Goal: Information Seeking & Learning: Find specific fact

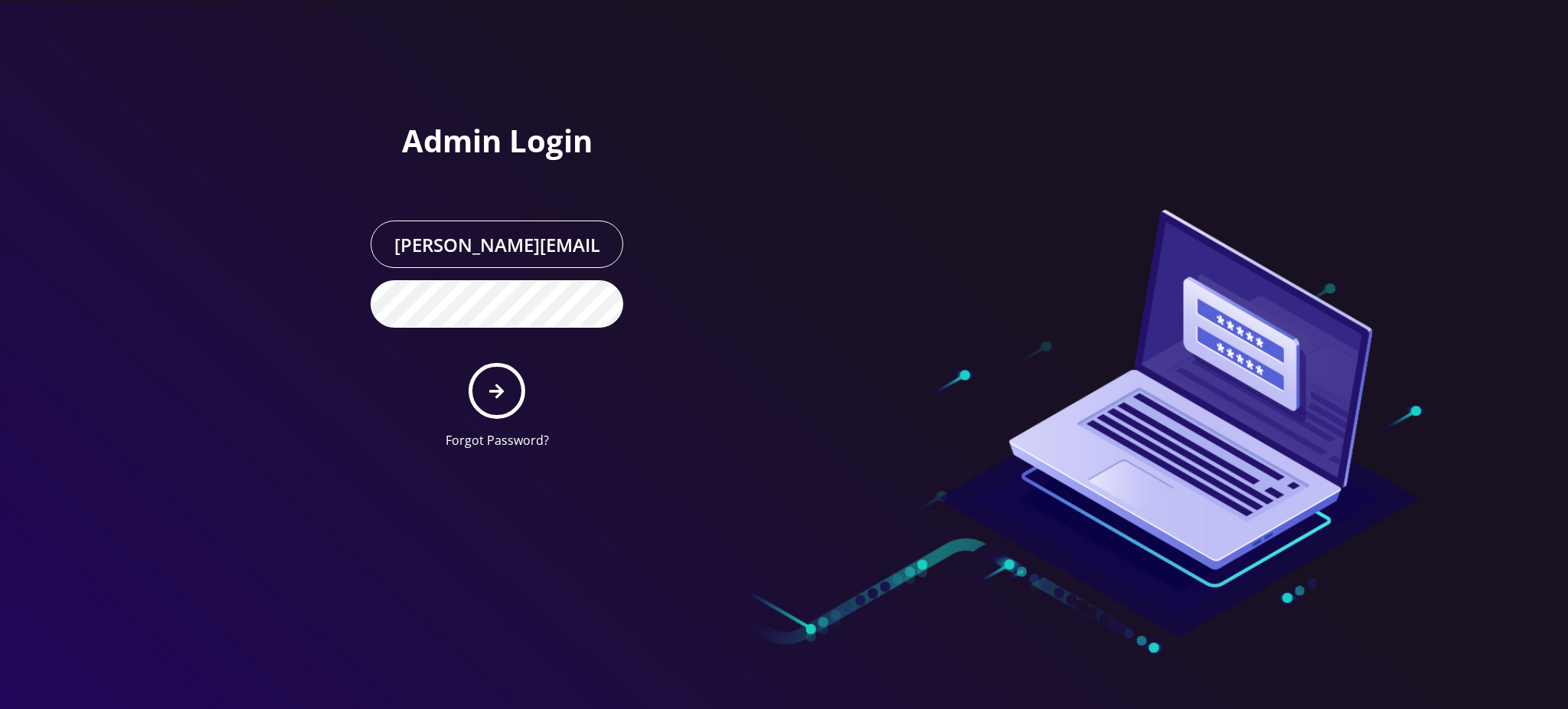
click at [503, 395] on icon "submit" at bounding box center [496, 391] width 14 height 17
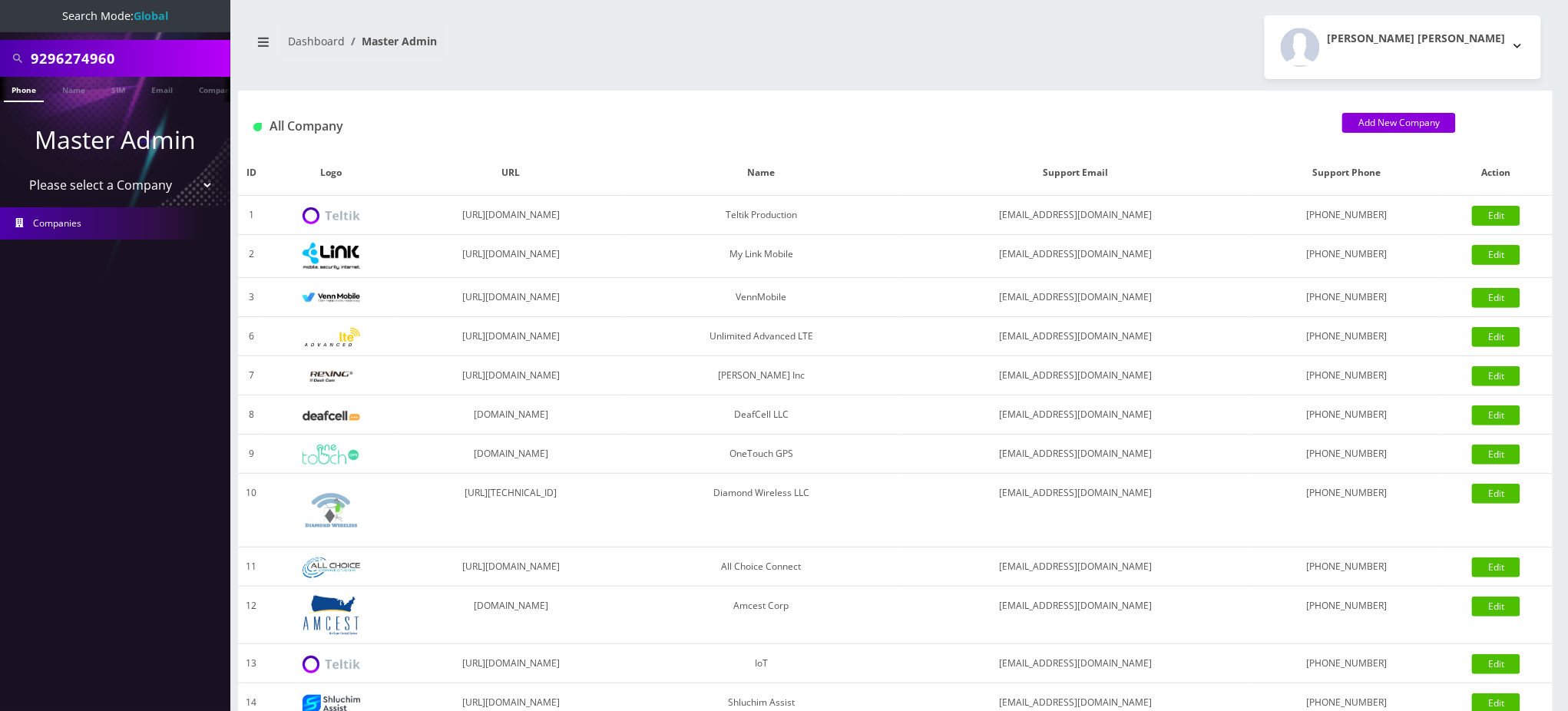
click at [0, 13] on nav "Search Mode: Global 9296274960 Phone Name SIM Email Company Customer Master Adm…" at bounding box center [115, 355] width 230 height 711
type input "[PERSON_NAME]"
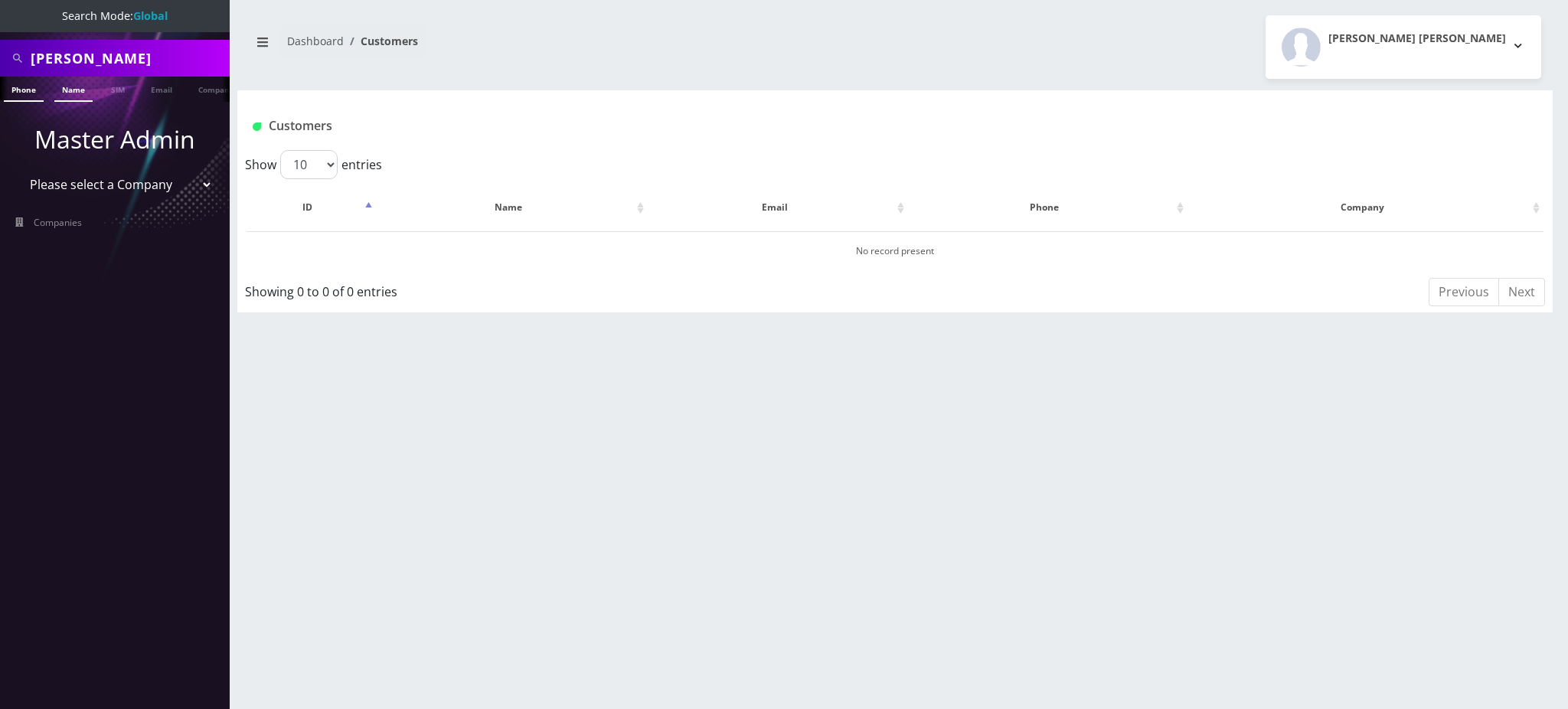
click at [74, 90] on link "Name" at bounding box center [73, 89] width 38 height 25
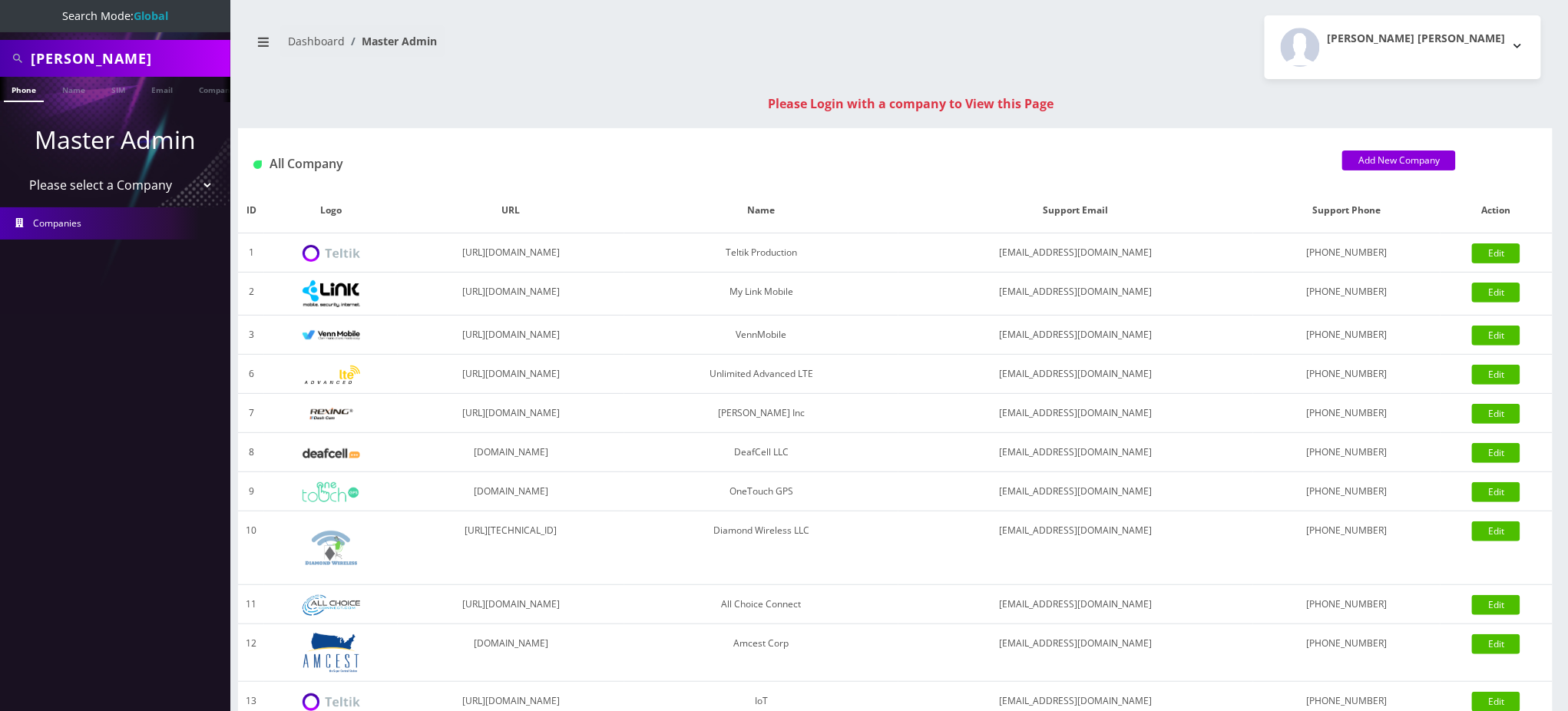
click at [60, 58] on input "George zimmer" at bounding box center [129, 58] width 196 height 29
type input "zimmer"
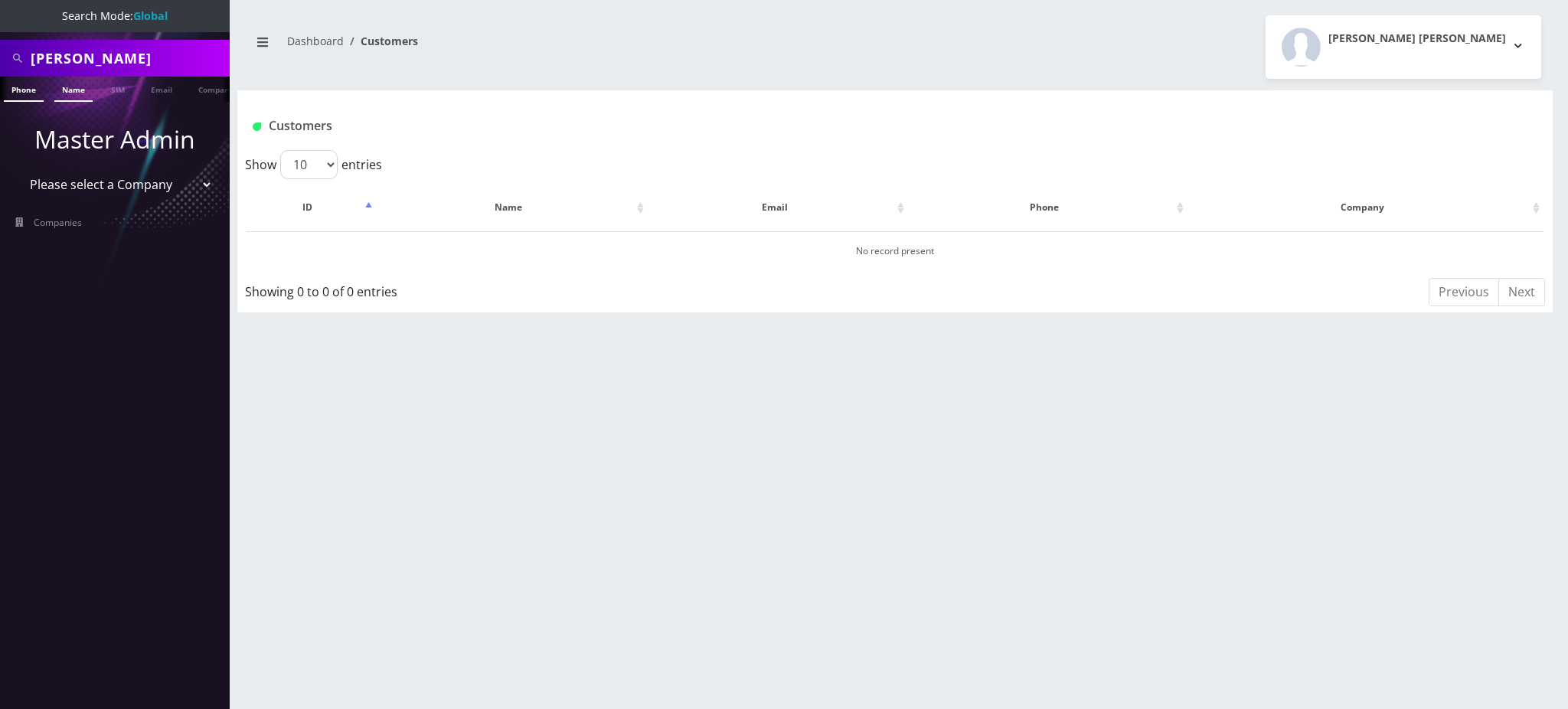
click at [77, 90] on link "Name" at bounding box center [73, 89] width 38 height 25
click at [868, 68] on nav "Dashboard Customers" at bounding box center [566, 47] width 635 height 44
drag, startPoint x: 794, startPoint y: 549, endPoint x: 816, endPoint y: 488, distance: 64.8
click at [797, 545] on div "zimmer Phone Name SIM Email Company Customer Dashboard Customers Rochelle Lynn …" at bounding box center [895, 354] width 1346 height 709
click at [1235, 67] on div "Rochelle Lynn Pontillas Viado Logout" at bounding box center [1224, 46] width 658 height 63
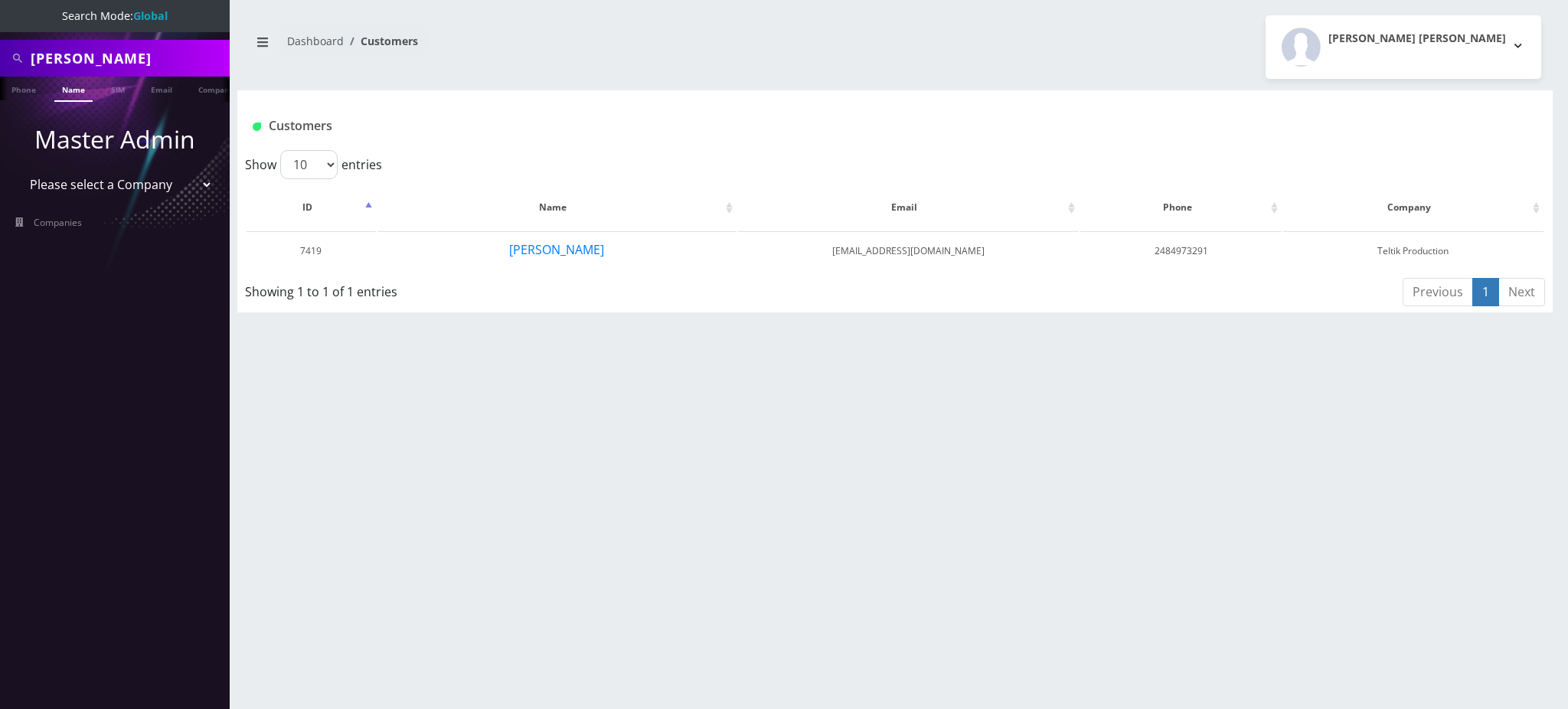
click at [0, 61] on div "zimmer" at bounding box center [115, 58] width 229 height 37
paste input "e"
type input "[PERSON_NAME]"
click at [73, 90] on link "Name" at bounding box center [73, 89] width 38 height 25
click at [511, 257] on button "[PERSON_NAME]" at bounding box center [517, 250] width 96 height 20
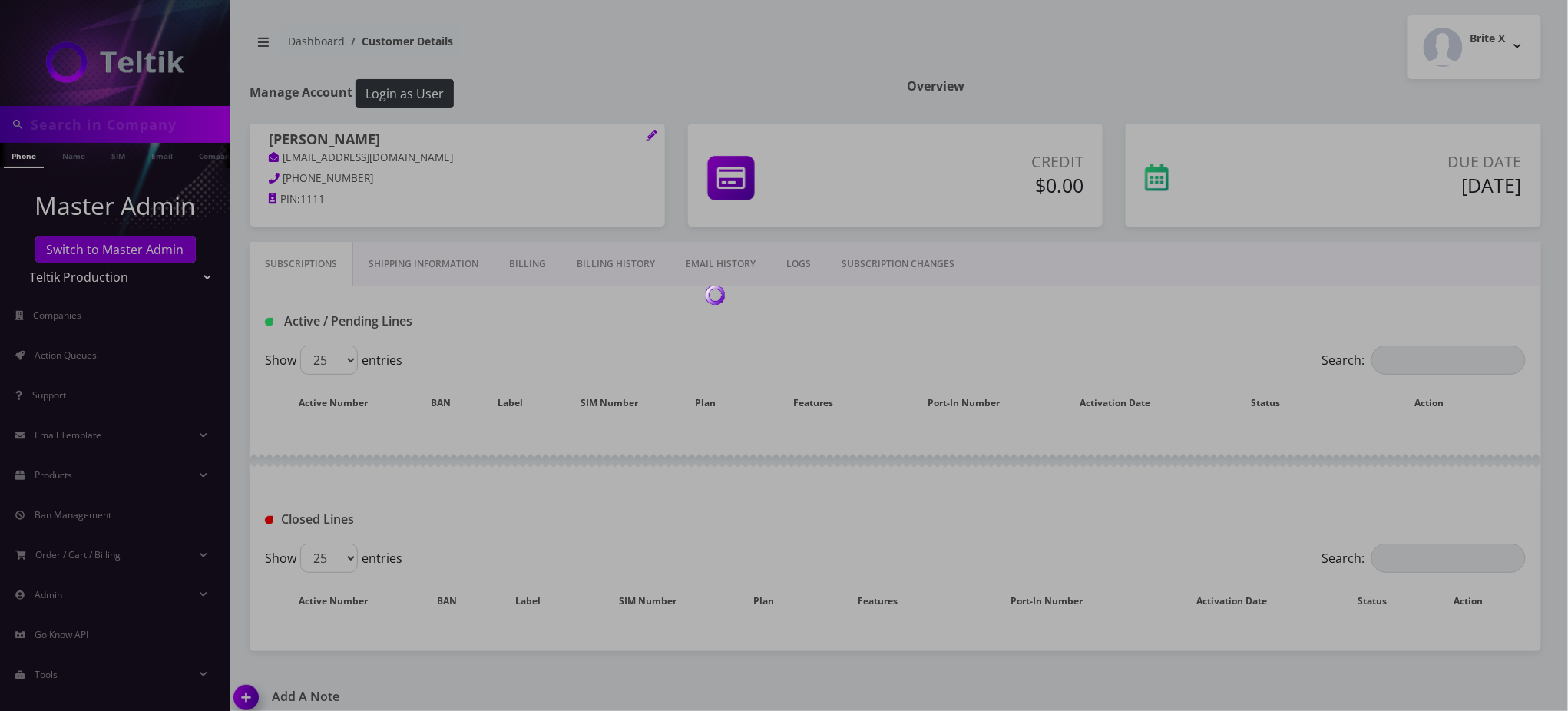
type input "[PERSON_NAME]"
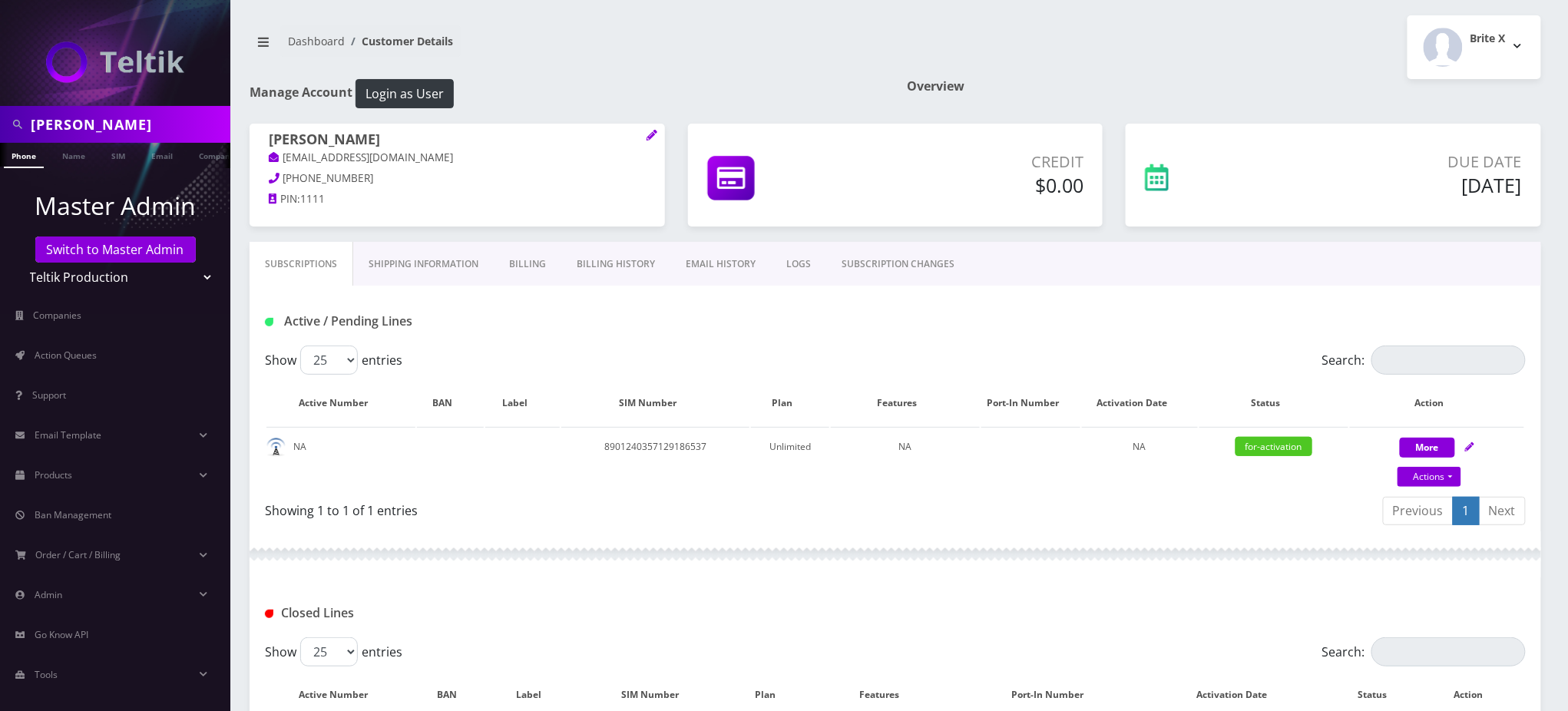
click at [853, 259] on link "SUBSCRIPTION CHANGES" at bounding box center [898, 264] width 144 height 45
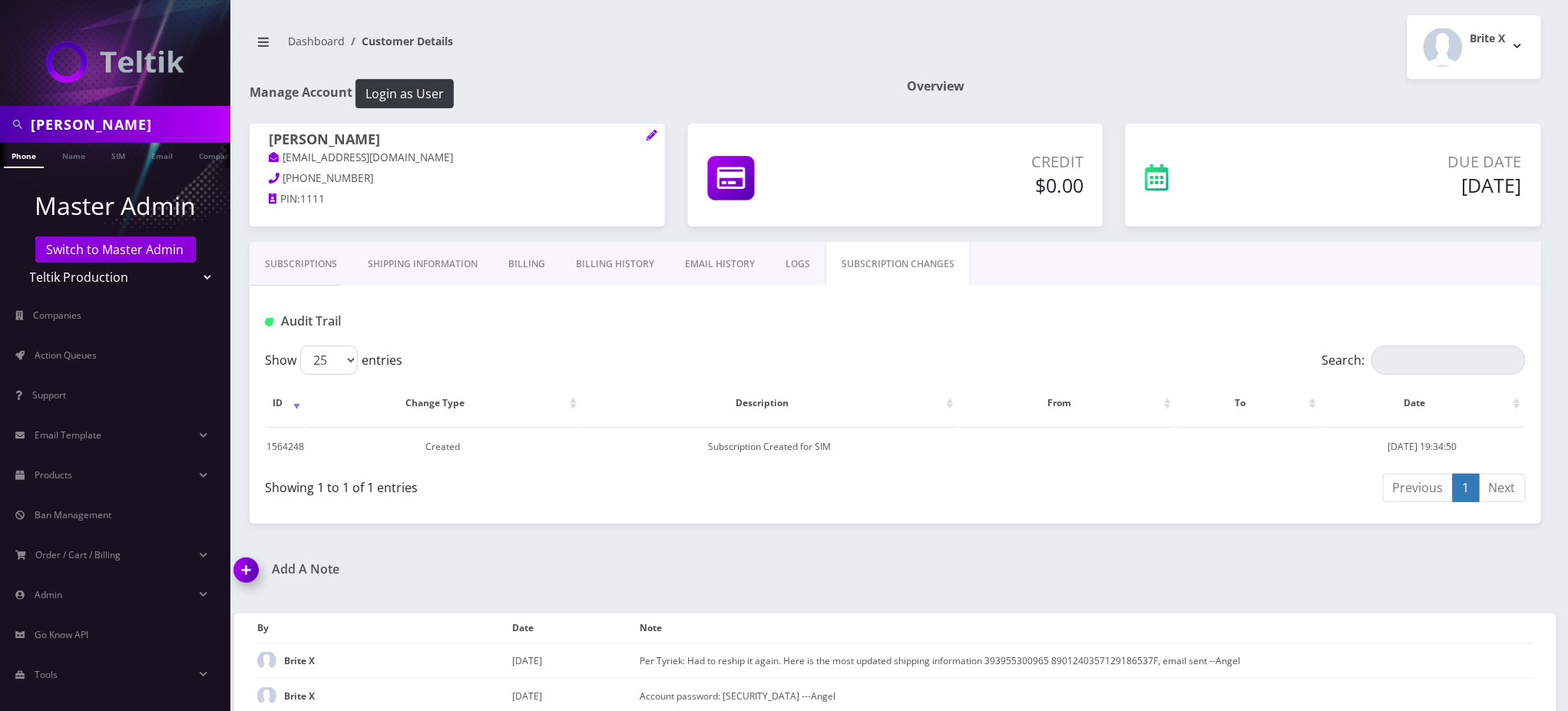
click at [321, 256] on link "Subscriptions" at bounding box center [301, 264] width 103 height 45
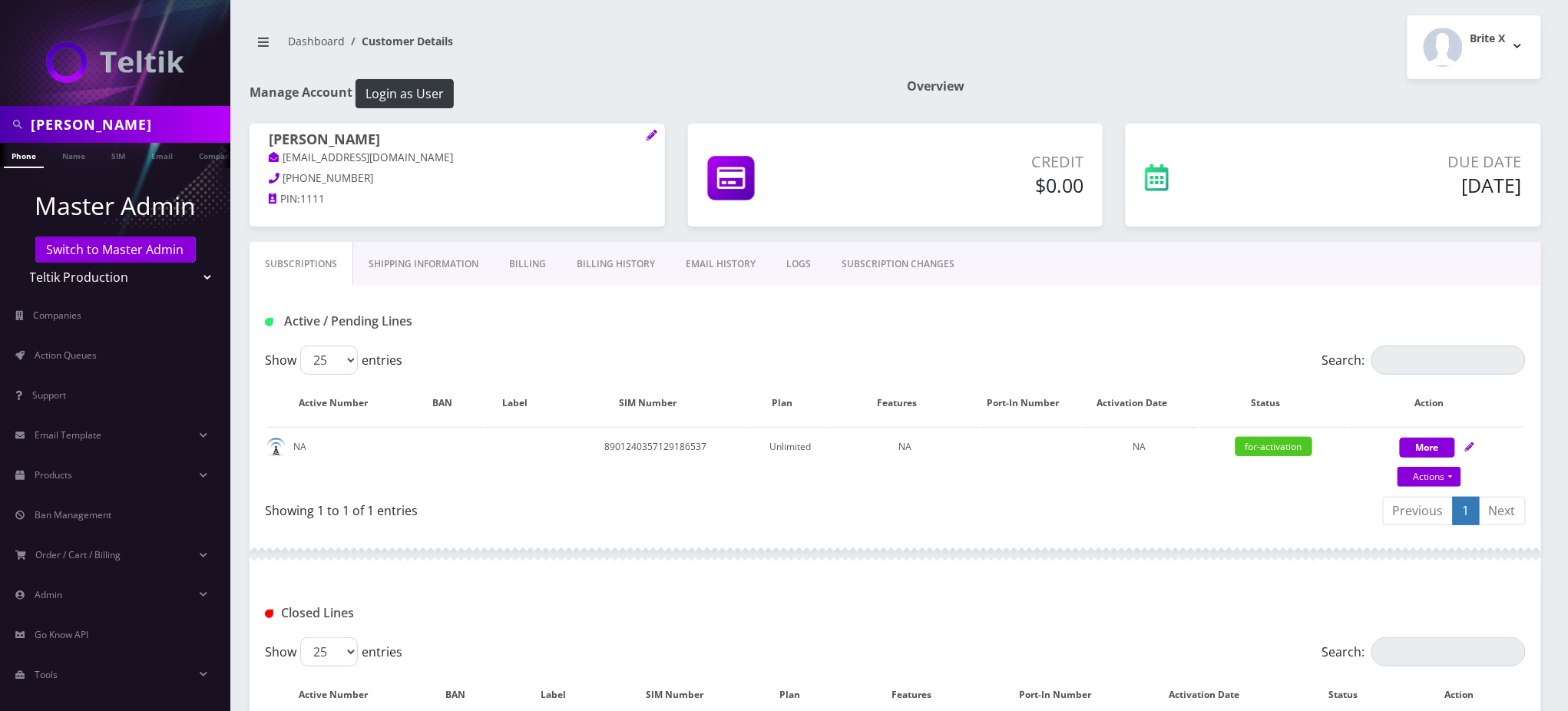
click at [715, 267] on link "EMAIL HISTORY" at bounding box center [721, 264] width 101 height 45
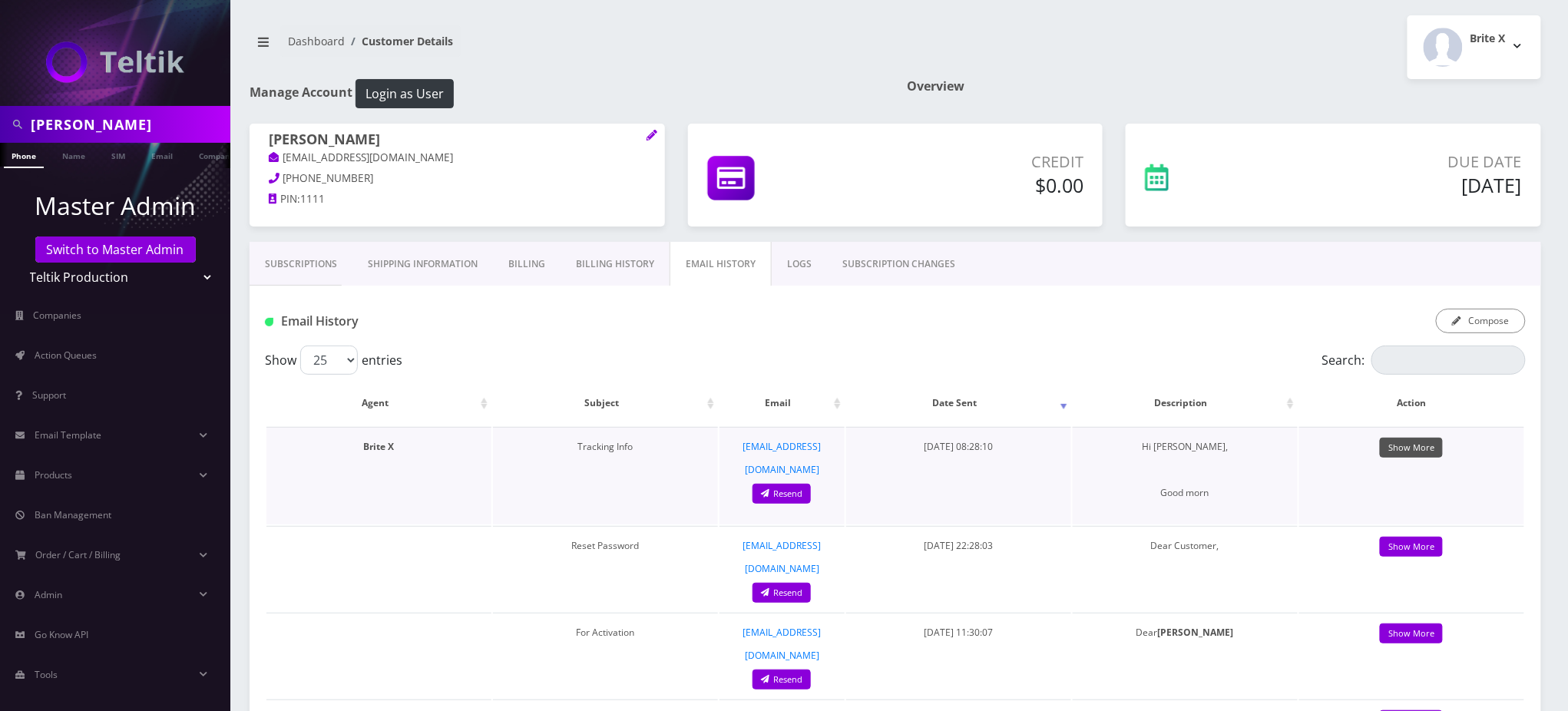
click at [1421, 440] on link "Show More" at bounding box center [1411, 447] width 63 height 21
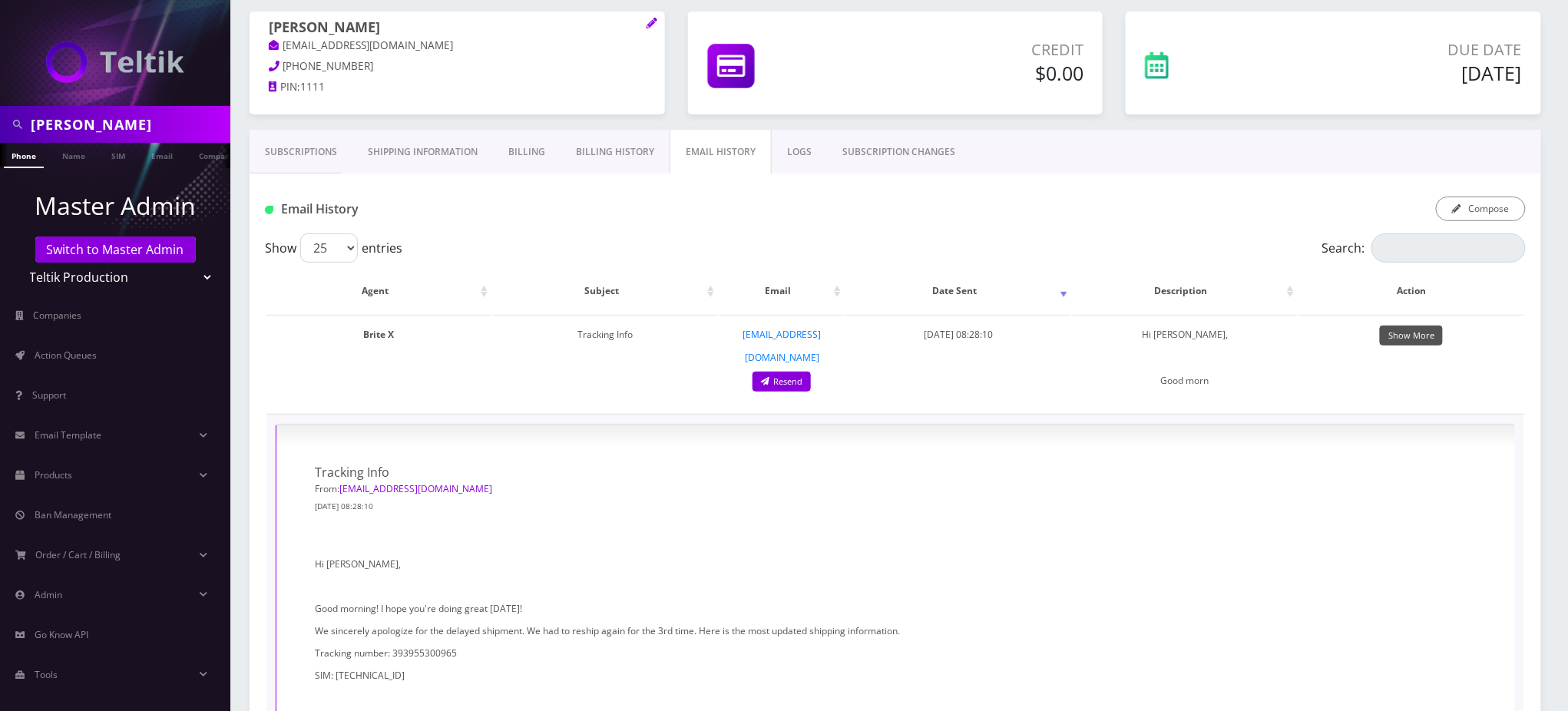
scroll to position [409, 0]
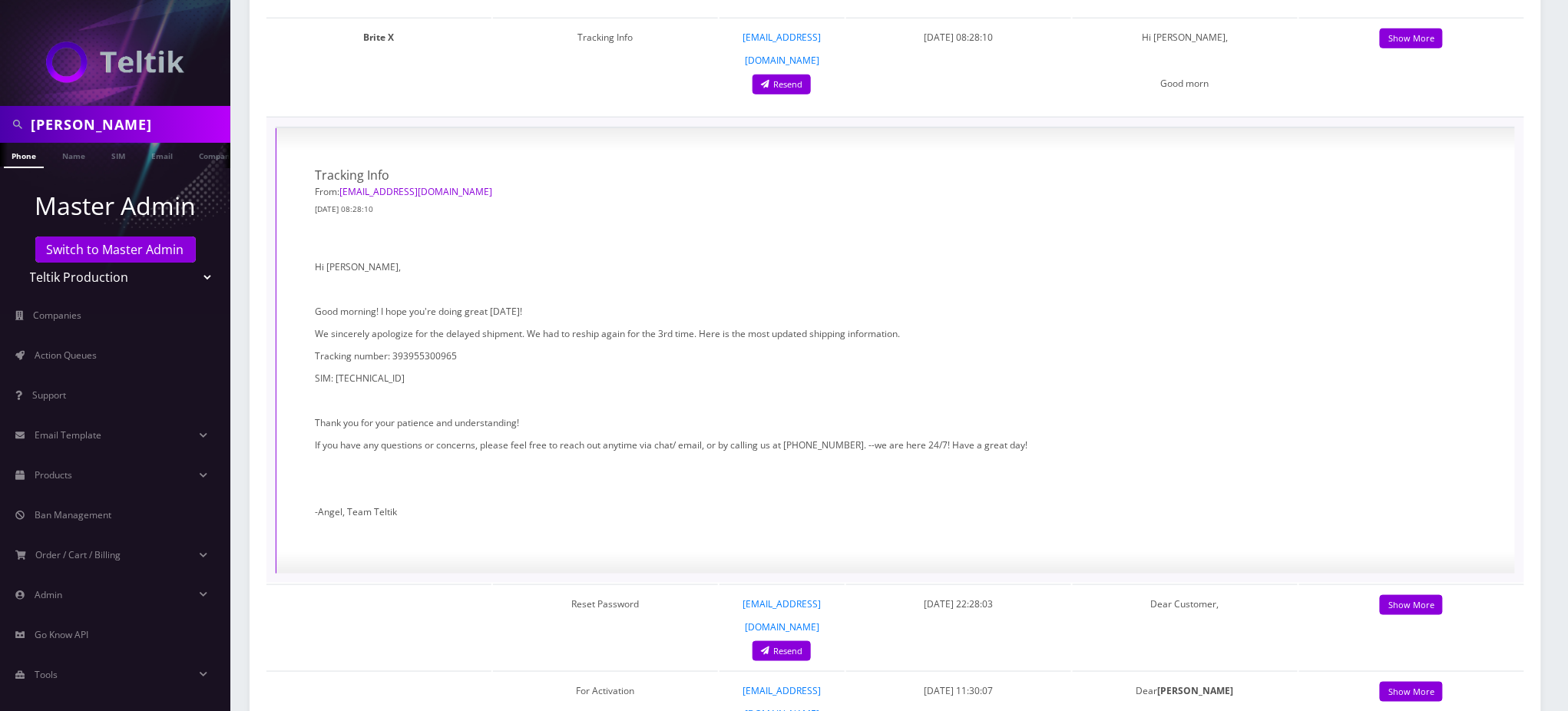
click at [430, 347] on p "Hi [PERSON_NAME], Good morning! I hope you're doing great [DATE]! We sincerely …" at bounding box center [896, 389] width 1162 height 267
copy p "393955300965"
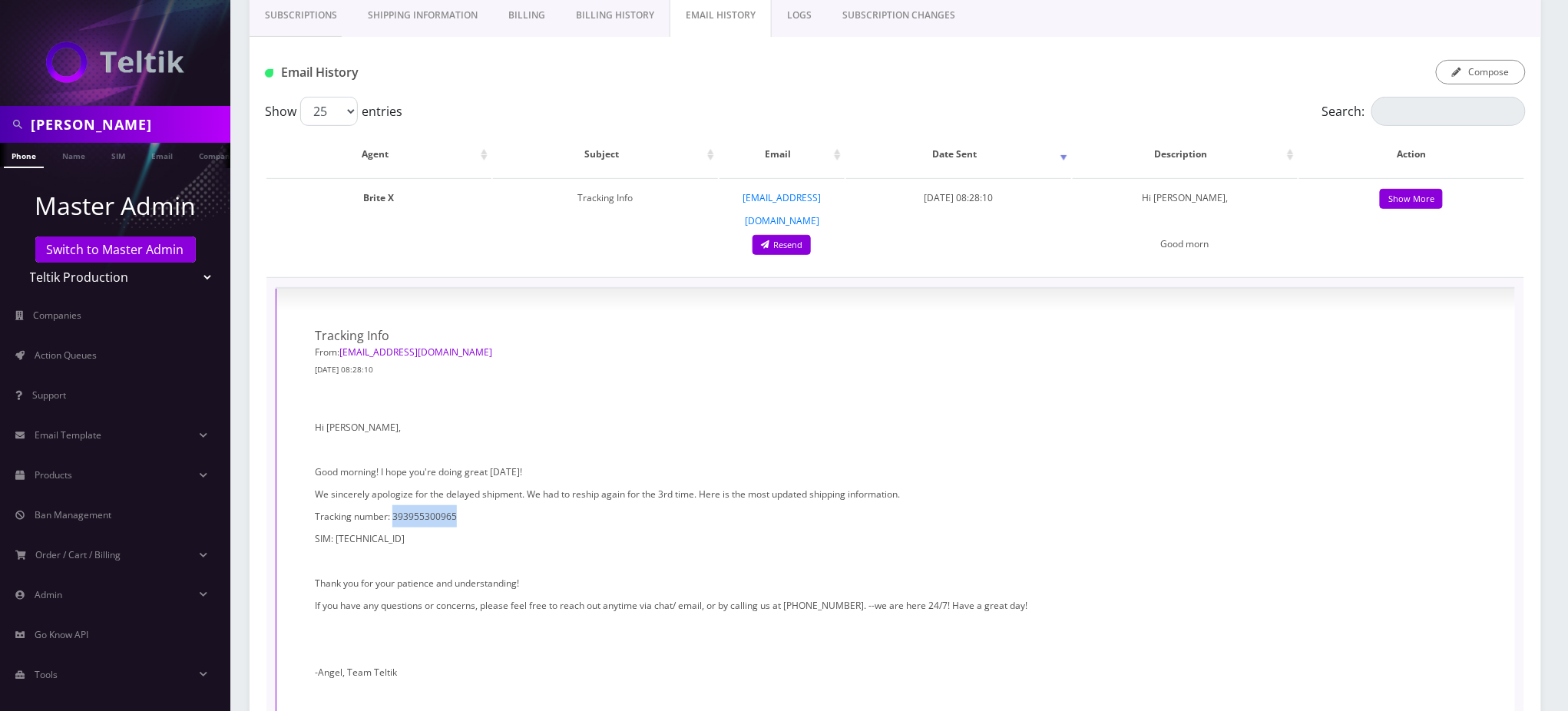
scroll to position [0, 0]
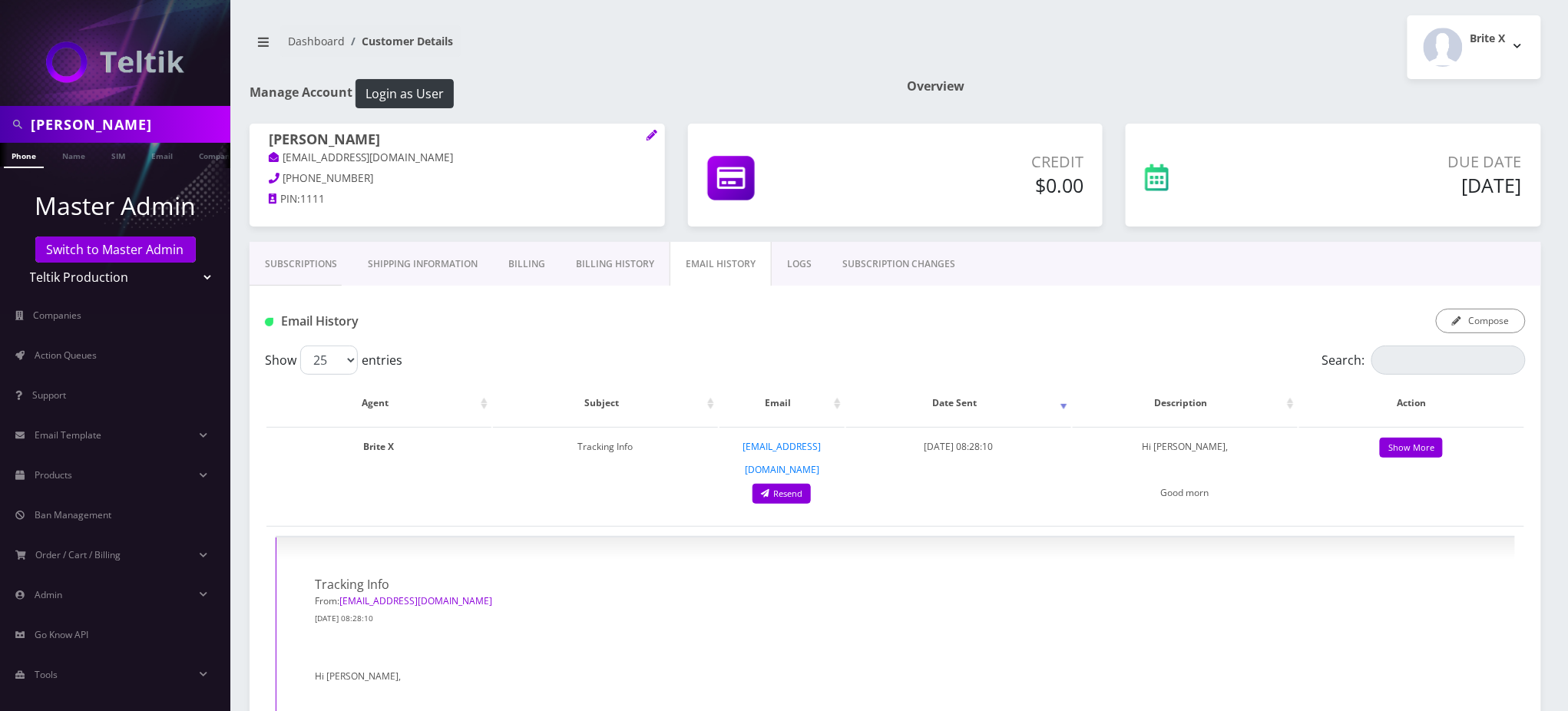
click at [323, 261] on link "Subscriptions" at bounding box center [301, 264] width 103 height 45
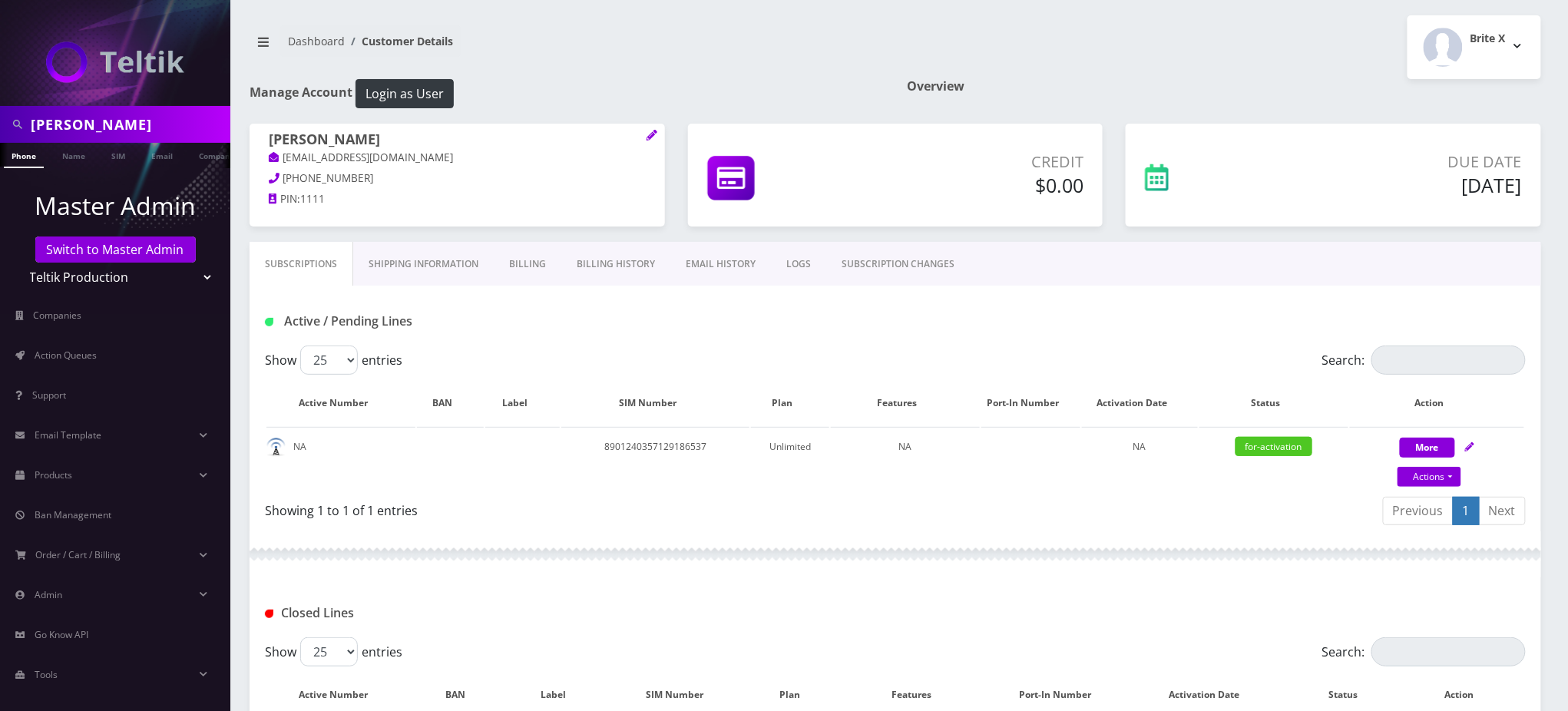
click at [677, 344] on div "Active / Pending Lines" at bounding box center [895, 315] width 1291 height 60
click at [1297, 586] on div "Closed Lines" at bounding box center [895, 607] width 1291 height 60
